Goal: Task Accomplishment & Management: Complete application form

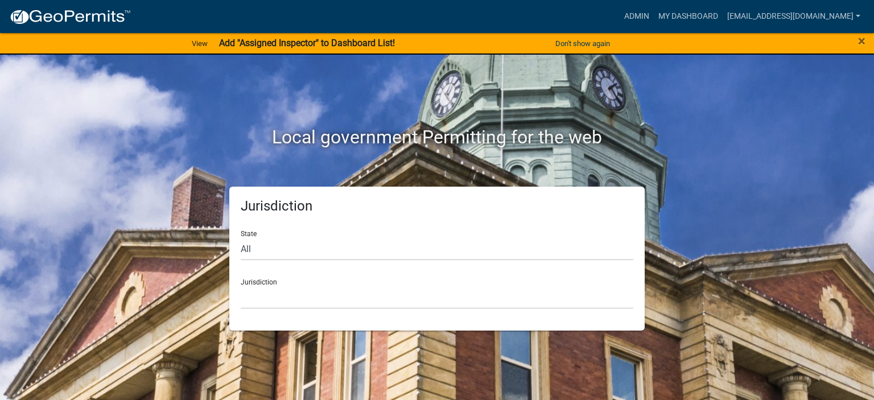
click at [857, 38] on div "×" at bounding box center [837, 44] width 73 height 24
click at [860, 41] on span "×" at bounding box center [861, 41] width 7 height 16
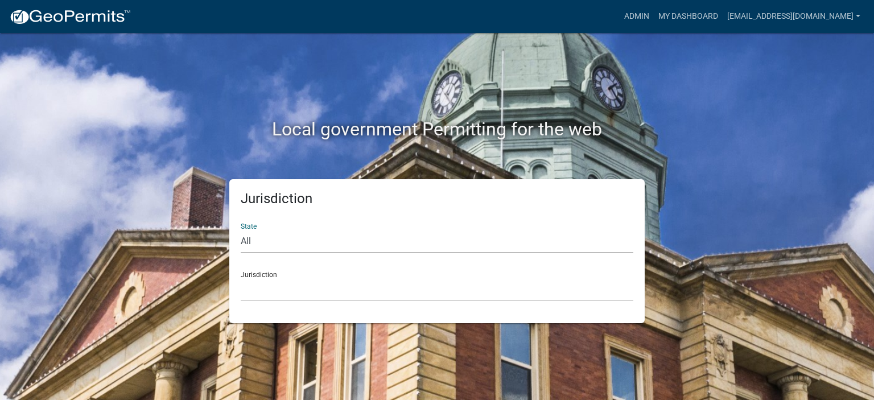
click at [294, 245] on select "All [US_STATE] [US_STATE] [US_STATE] [US_STATE] [US_STATE] [US_STATE] [US_STATE…" at bounding box center [437, 241] width 393 height 23
select select "[US_STATE]"
click at [241, 230] on select "All [US_STATE] [US_STATE] [US_STATE] [US_STATE] [US_STATE] [US_STATE] [US_STATE…" at bounding box center [437, 241] width 393 height 23
click at [313, 280] on select "[GEOGRAPHIC_DATA], [US_STATE] [GEOGRAPHIC_DATA], [US_STATE]" at bounding box center [437, 289] width 393 height 23
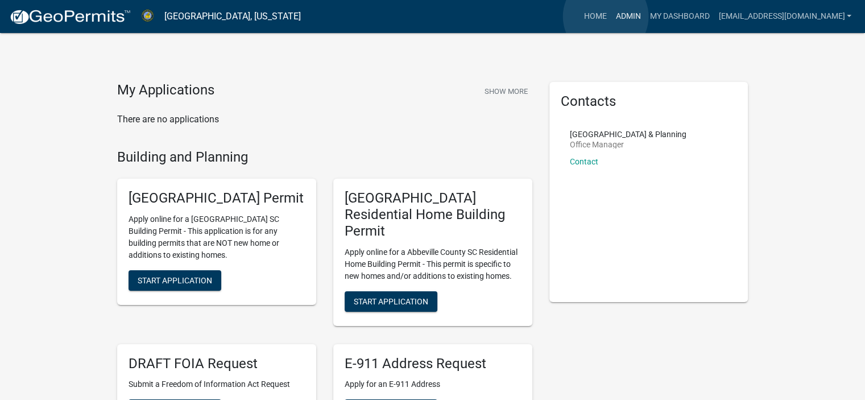
click at [611, 16] on link "Admin" at bounding box center [628, 17] width 34 height 22
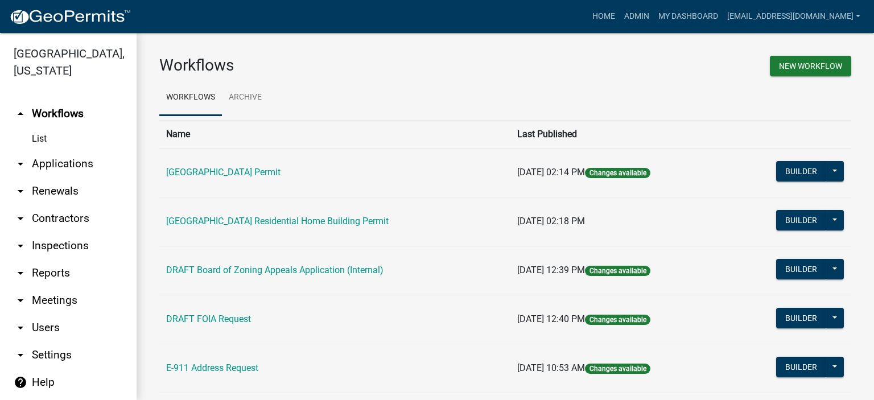
click at [65, 160] on link "arrow_drop_down Applications" at bounding box center [68, 163] width 137 height 27
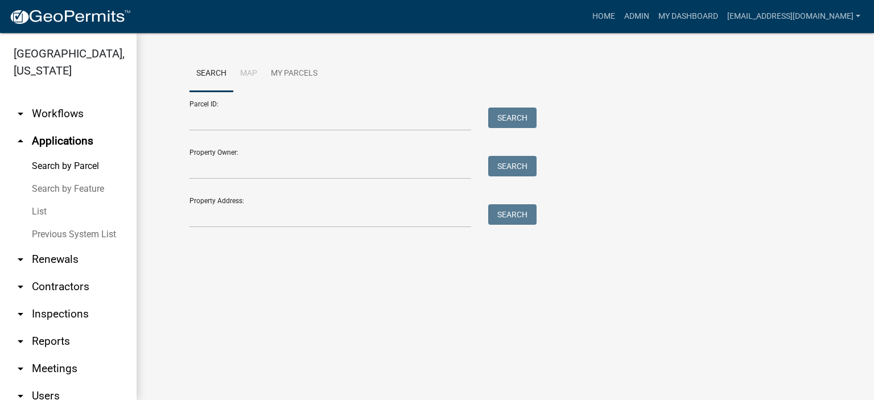
click at [39, 209] on link "List" at bounding box center [68, 211] width 137 height 23
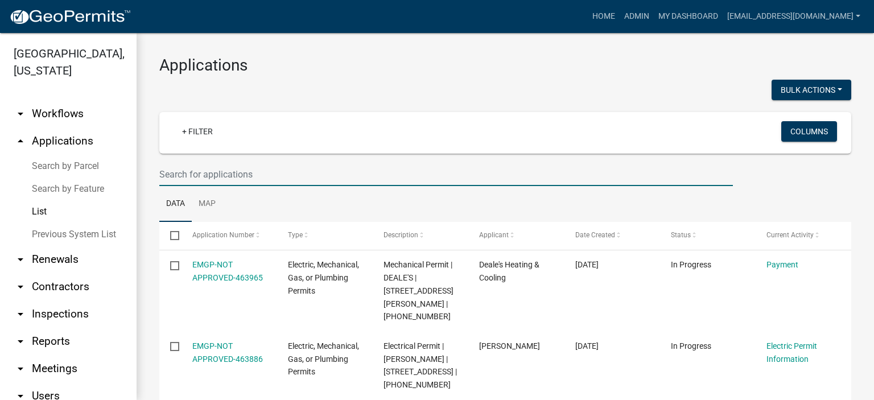
click at [275, 169] on input "text" at bounding box center [445, 174] width 573 height 23
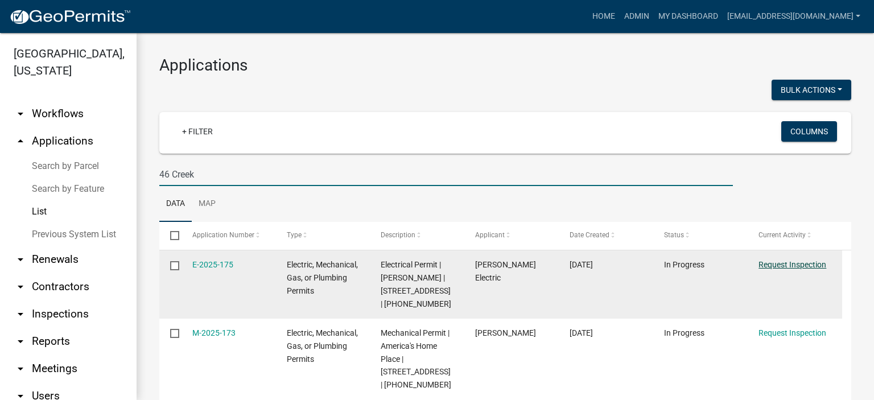
type input "46 Creek"
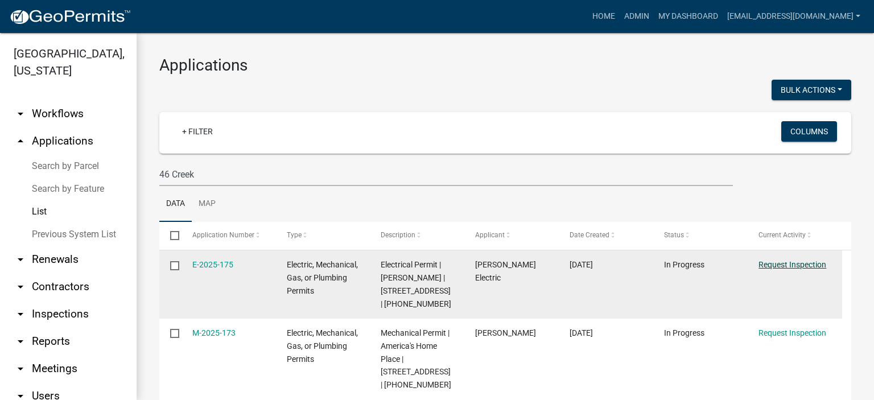
click at [788, 261] on link "Request Inspection" at bounding box center [792, 264] width 68 height 9
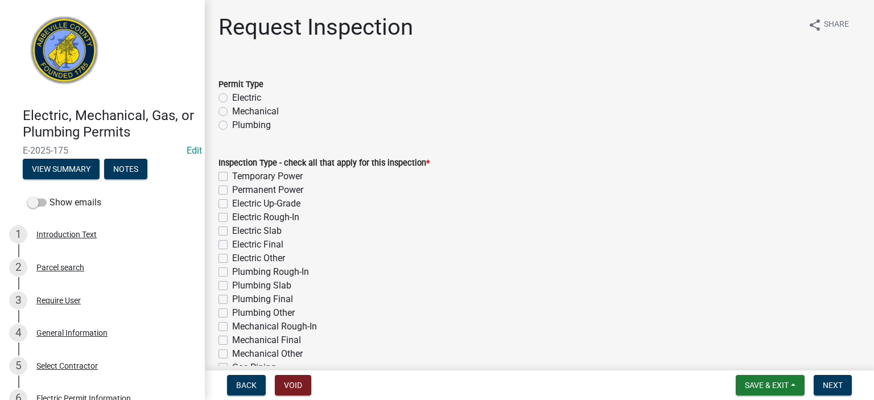
click at [232, 96] on label "Electric" at bounding box center [246, 98] width 29 height 14
click at [232, 96] on input "Electric" at bounding box center [235, 94] width 7 height 7
radio input "true"
click at [232, 188] on label "Permanent Power" at bounding box center [267, 190] width 71 height 14
click at [232, 188] on input "Permanent Power" at bounding box center [235, 186] width 7 height 7
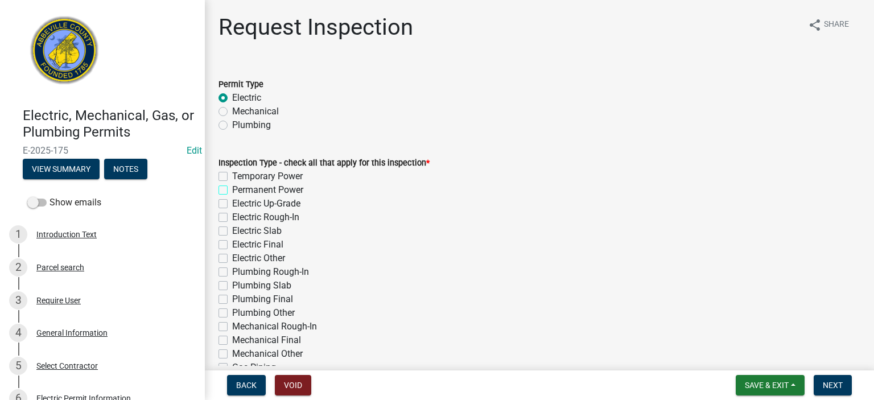
checkbox input "true"
checkbox input "false"
checkbox input "true"
checkbox input "false"
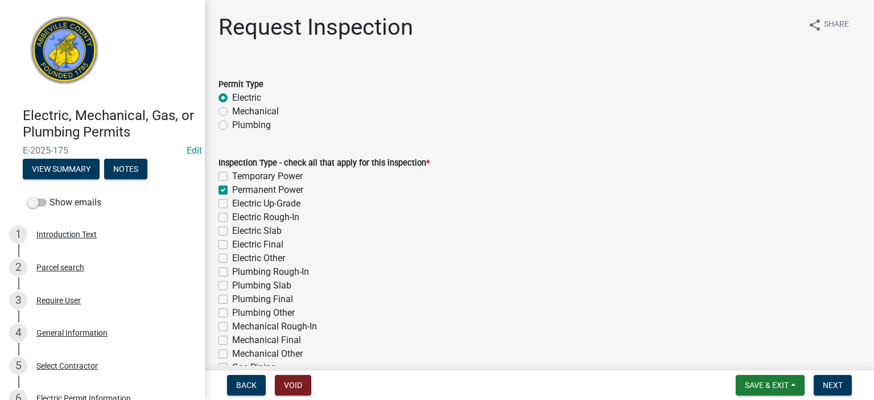
checkbox input "false"
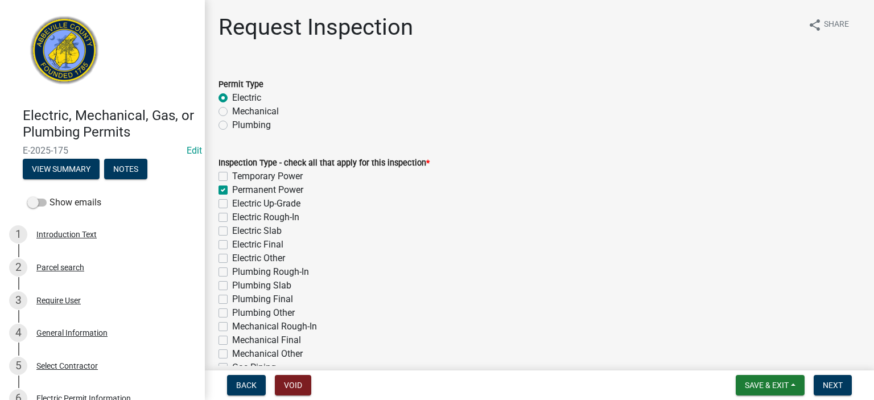
checkbox input "false"
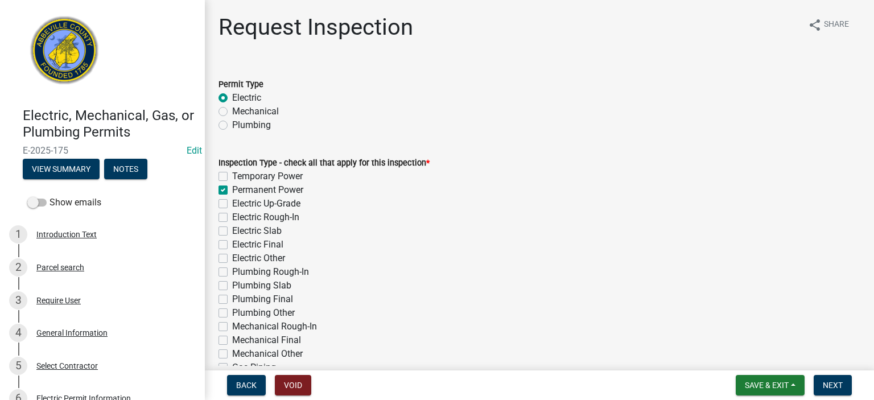
checkbox input "false"
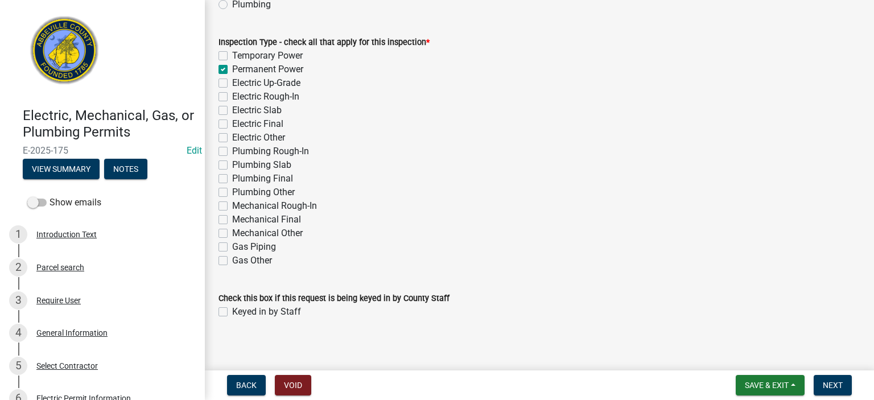
scroll to position [127, 0]
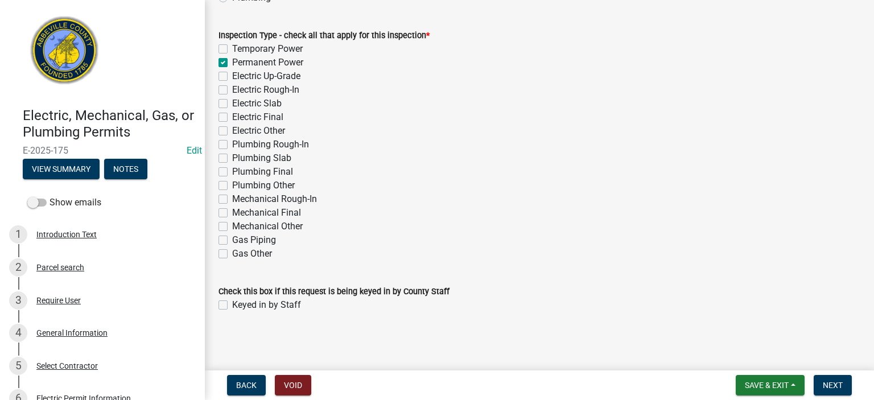
click at [232, 304] on label "Keyed in by Staff" at bounding box center [266, 305] width 69 height 14
click at [232, 304] on input "Keyed in by Staff" at bounding box center [235, 301] width 7 height 7
checkbox input "true"
click at [837, 381] on span "Next" at bounding box center [833, 385] width 20 height 9
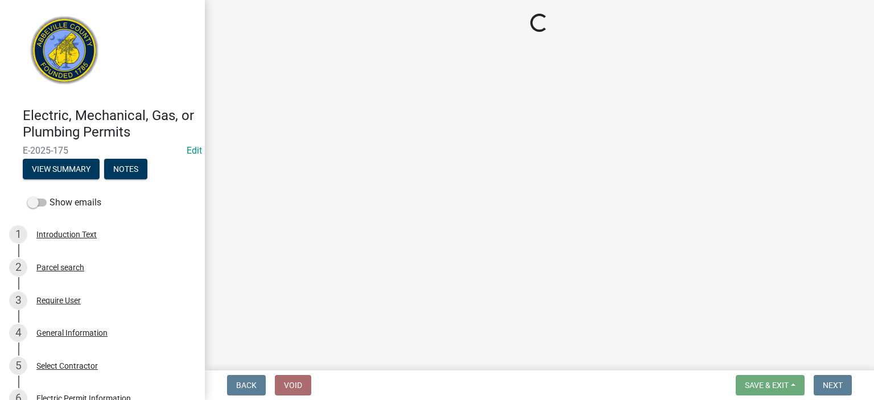
select select "896ec84b-7942-43b9-a78d-4f1554b7930c"
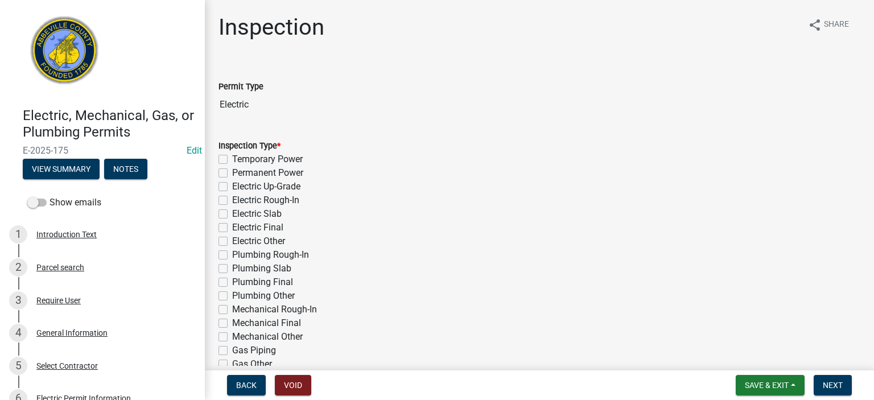
click at [232, 172] on label "Permanent Power" at bounding box center [267, 173] width 71 height 14
click at [232, 172] on input "Permanent Power" at bounding box center [235, 169] width 7 height 7
checkbox input "true"
checkbox input "false"
checkbox input "true"
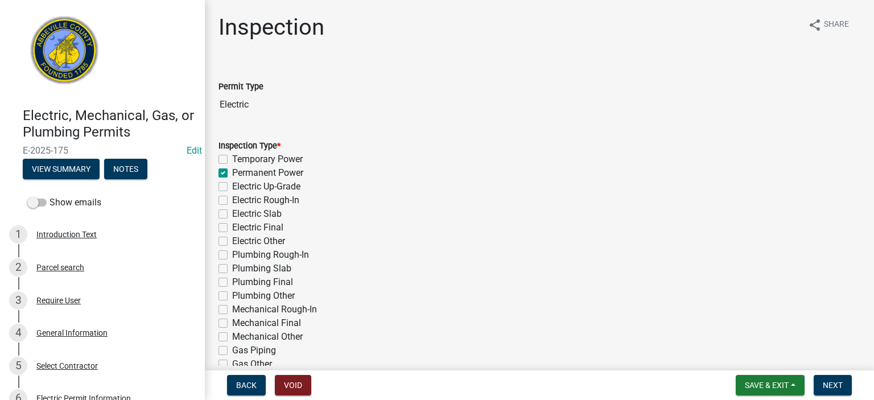
checkbox input "false"
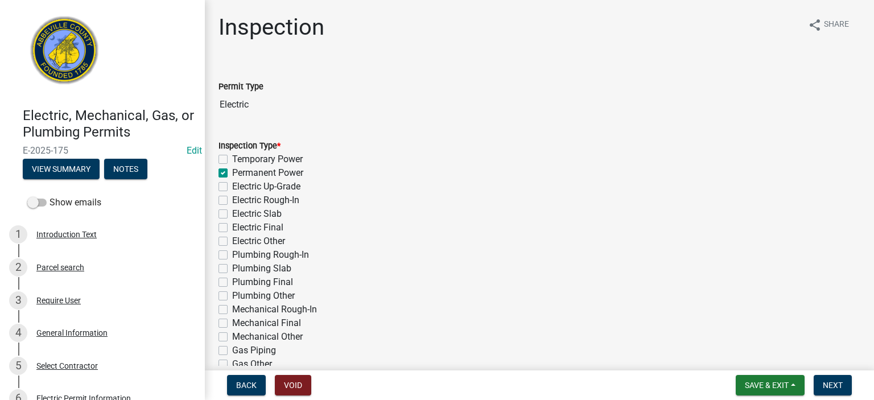
checkbox input "false"
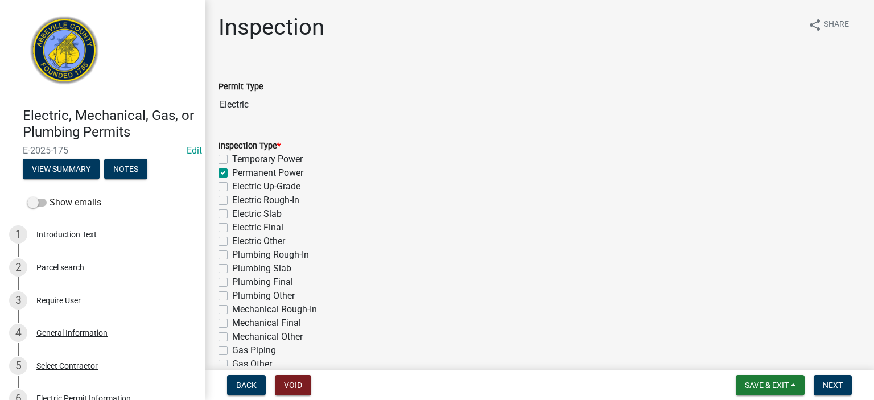
checkbox input "false"
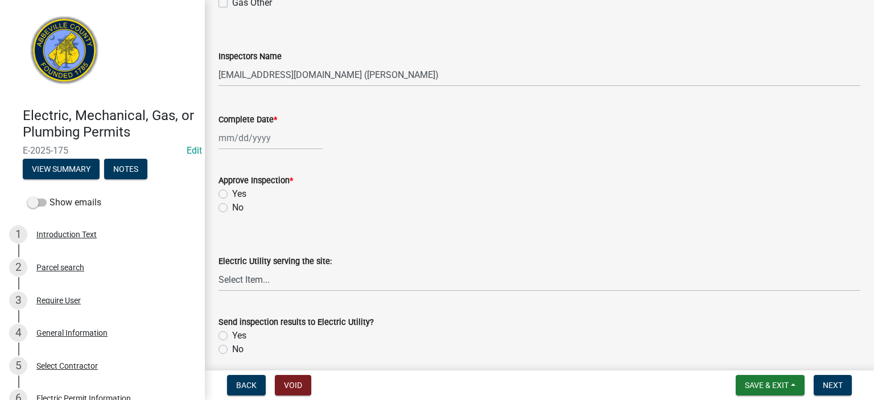
scroll to position [364, 0]
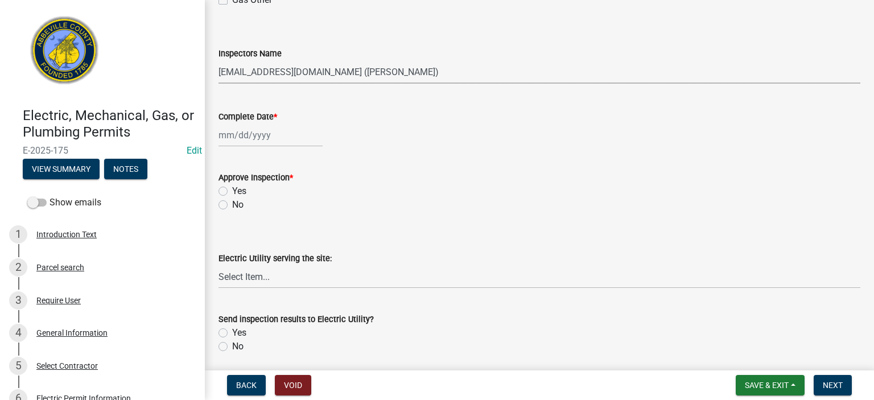
click at [443, 71] on select "Select Item... [EMAIL_ADDRESS][DOMAIN_NAME] ([PERSON_NAME]) [EMAIL_ADDRESS][DOM…" at bounding box center [539, 71] width 642 height 23
select select "56be3ac8-4e2d-49a7-9260-658958e29c03"
click at [218, 60] on select "Select Item... [EMAIL_ADDRESS][DOMAIN_NAME] ([PERSON_NAME]) [EMAIL_ADDRESS][DOM…" at bounding box center [539, 71] width 642 height 23
select select "8"
select select "2025"
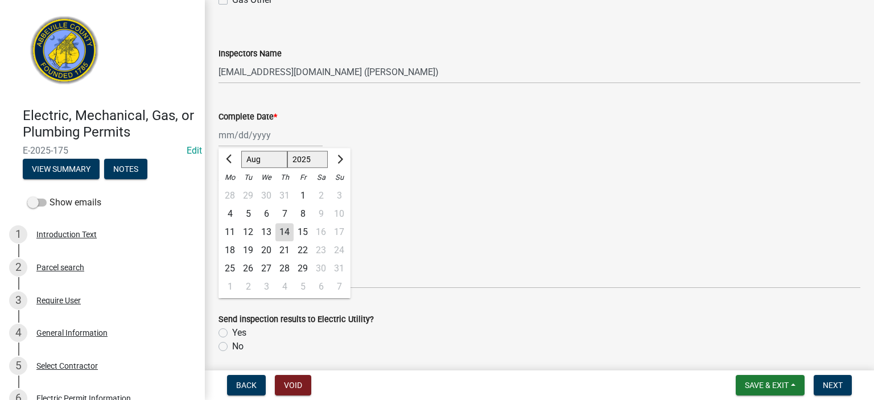
click at [278, 134] on div "[PERSON_NAME] Feb Mar Apr [PERSON_NAME][DATE] Oct Nov [DATE] 1526 1527 1528 152…" at bounding box center [270, 134] width 104 height 23
click at [284, 229] on div "14" at bounding box center [284, 232] width 18 height 18
type input "[DATE]"
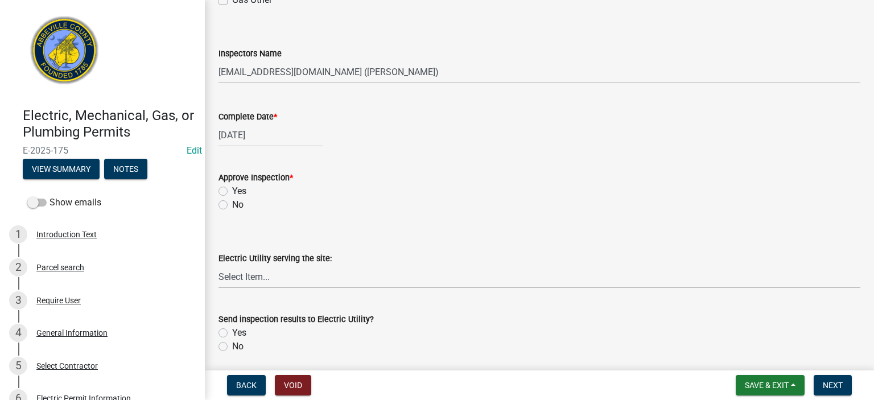
click at [232, 188] on label "Yes" at bounding box center [239, 191] width 14 height 14
click at [232, 188] on input "Yes" at bounding box center [235, 187] width 7 height 7
radio input "true"
click at [295, 277] on select "Select Item... Little River Electric Co-Op Laurens Electric Co-Op Duke Energy D…" at bounding box center [539, 276] width 642 height 23
click at [218, 265] on select "Select Item... Little River Electric Co-Op Laurens Electric Co-Op Duke Energy D…" at bounding box center [539, 276] width 642 height 23
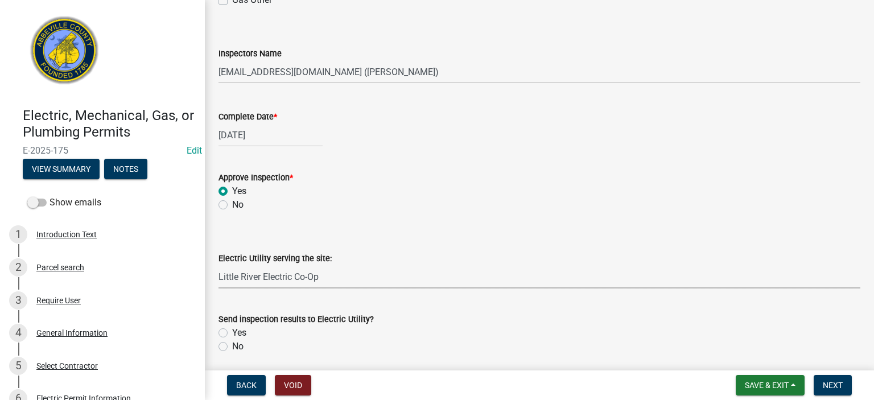
select select "bd80ec07-8d03-48b2-b776-9846ceba1ce7"
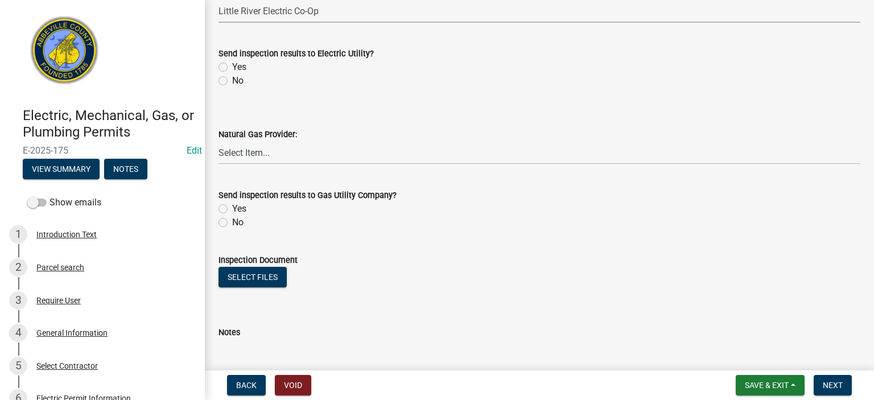
scroll to position [660, 0]
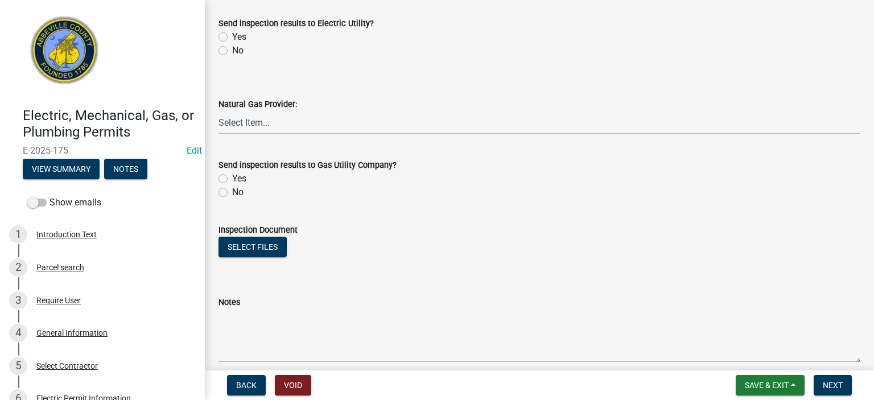
click at [232, 37] on label "Yes" at bounding box center [239, 37] width 14 height 14
click at [232, 37] on input "Yes" at bounding box center [235, 33] width 7 height 7
radio input "true"
click at [232, 195] on label "No" at bounding box center [237, 192] width 11 height 14
click at [232, 193] on input "No" at bounding box center [235, 188] width 7 height 7
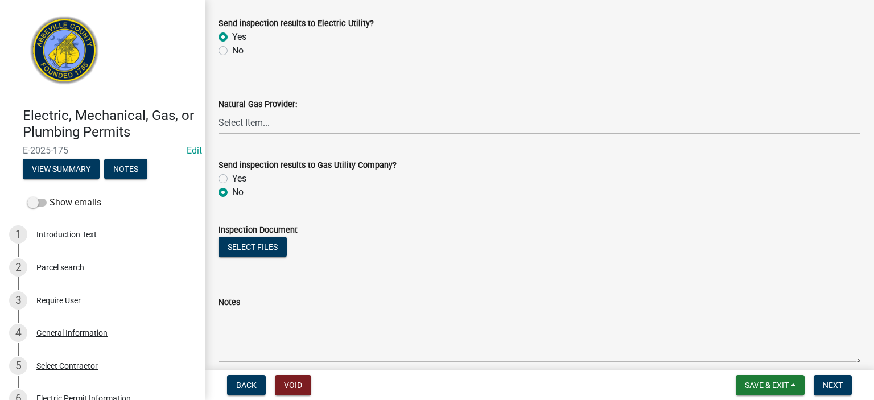
radio input "true"
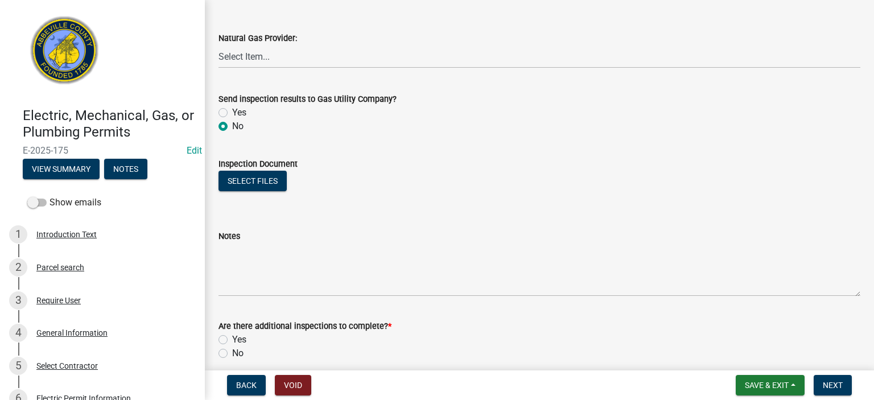
scroll to position [774, 0]
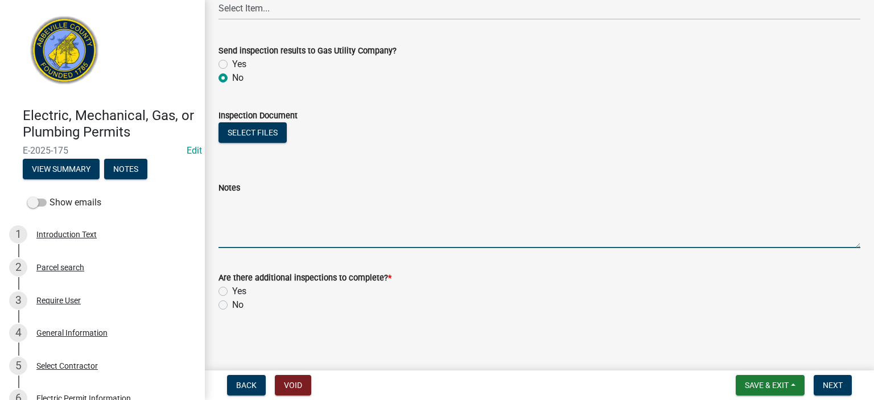
click at [308, 205] on textarea "Notes" at bounding box center [539, 221] width 642 height 53
type textarea "200 amp meter 8 w/ two ground rods, int. circuits all made, APPROVED for underg…"
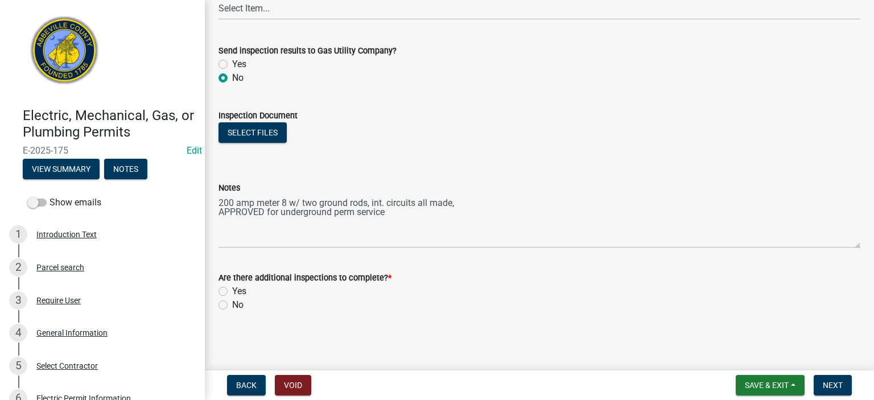
click at [232, 288] on label "Yes" at bounding box center [239, 291] width 14 height 14
click at [232, 288] on input "Yes" at bounding box center [235, 287] width 7 height 7
radio input "true"
click at [836, 385] on span "Next" at bounding box center [833, 385] width 20 height 9
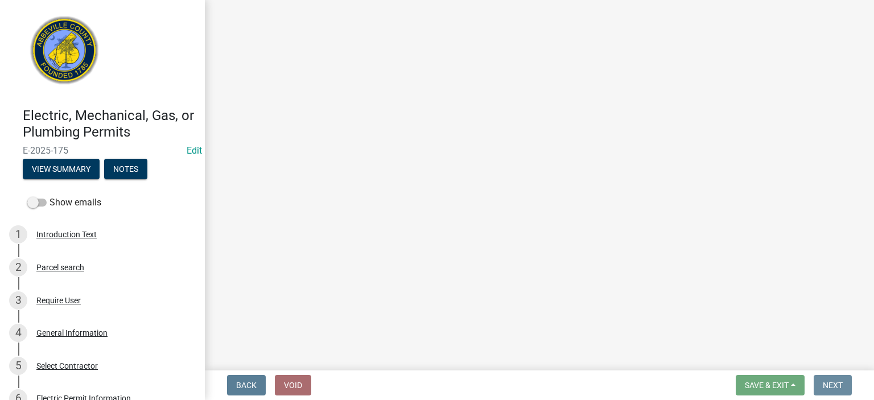
scroll to position [0, 0]
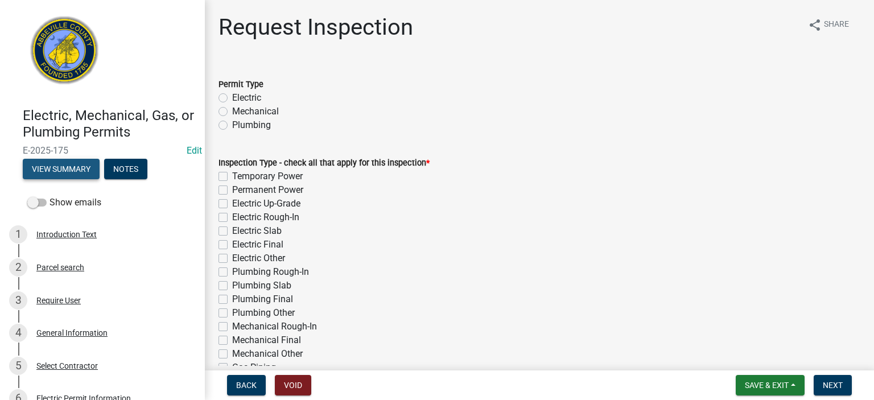
click at [53, 166] on button "View Summary" at bounding box center [61, 169] width 77 height 20
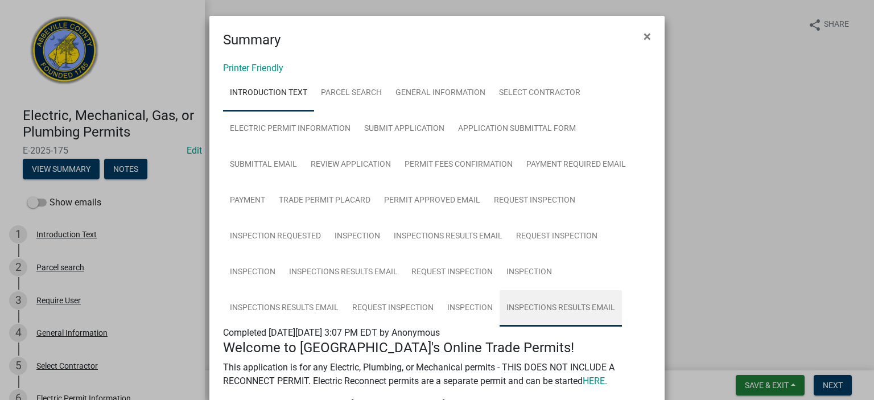
click at [558, 304] on link "Inspections Results Email" at bounding box center [560, 308] width 122 height 36
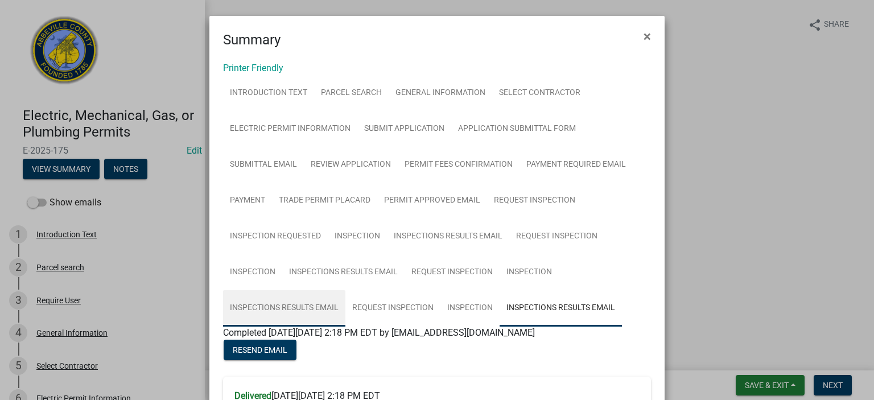
click at [289, 303] on link "Inspections Results Email" at bounding box center [284, 308] width 122 height 36
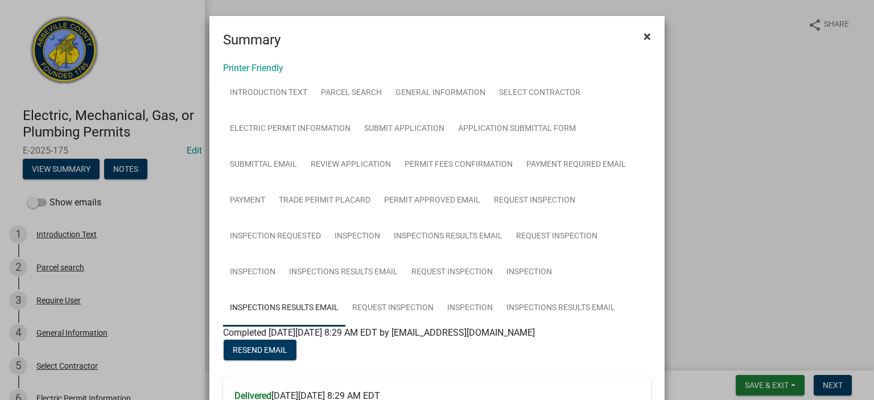
click at [643, 36] on span "×" at bounding box center [646, 36] width 7 height 16
